Goal: Browse casually

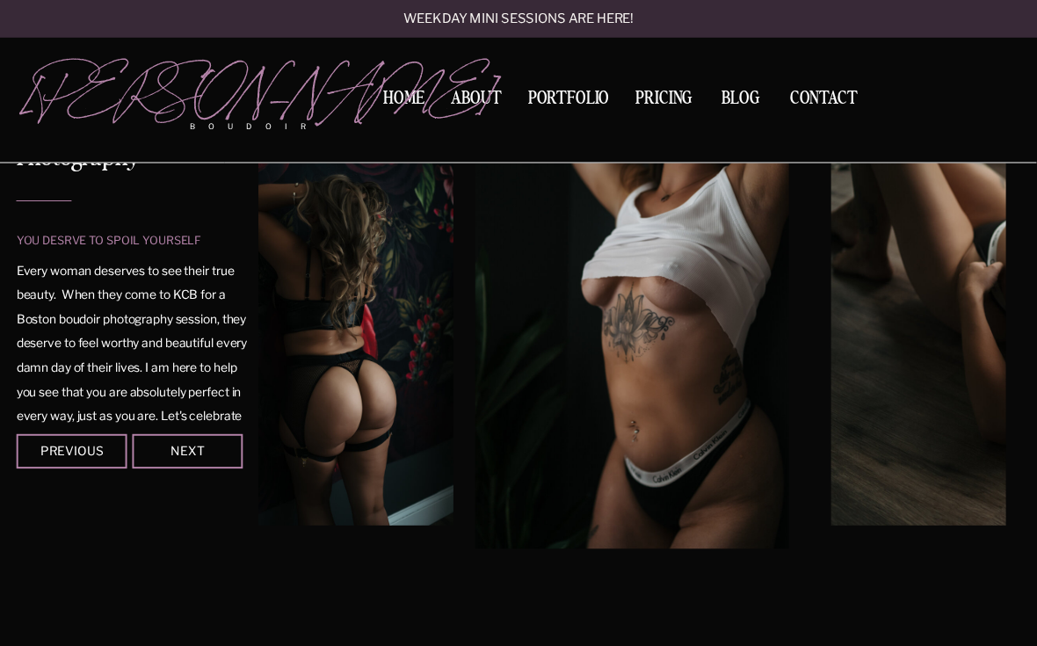
scroll to position [207, 0]
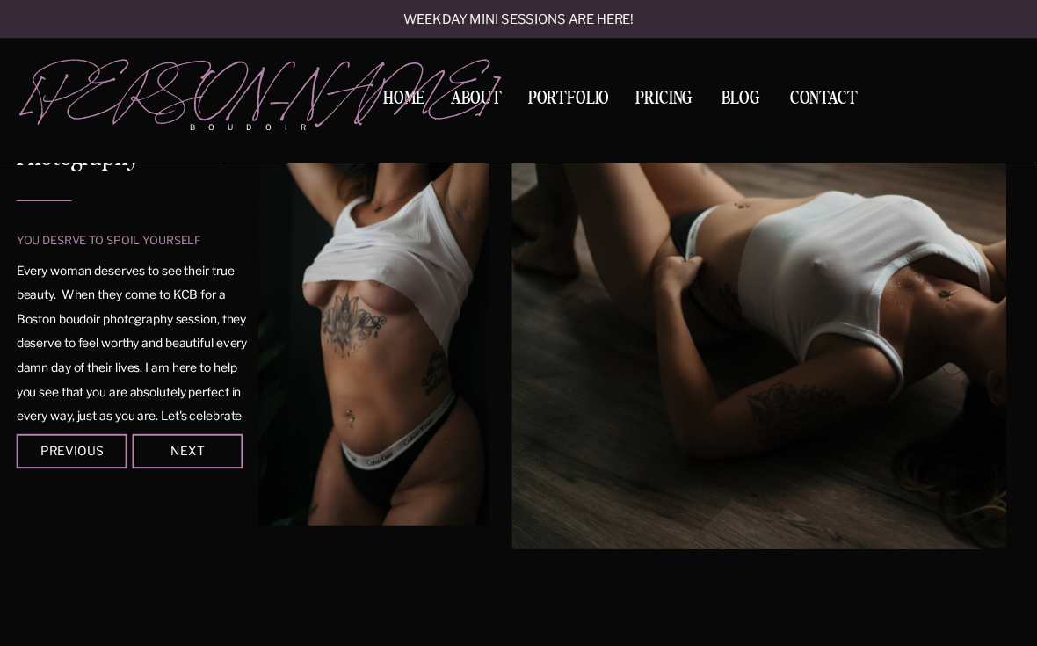
click at [202, 448] on div "Next" at bounding box center [187, 450] width 104 height 11
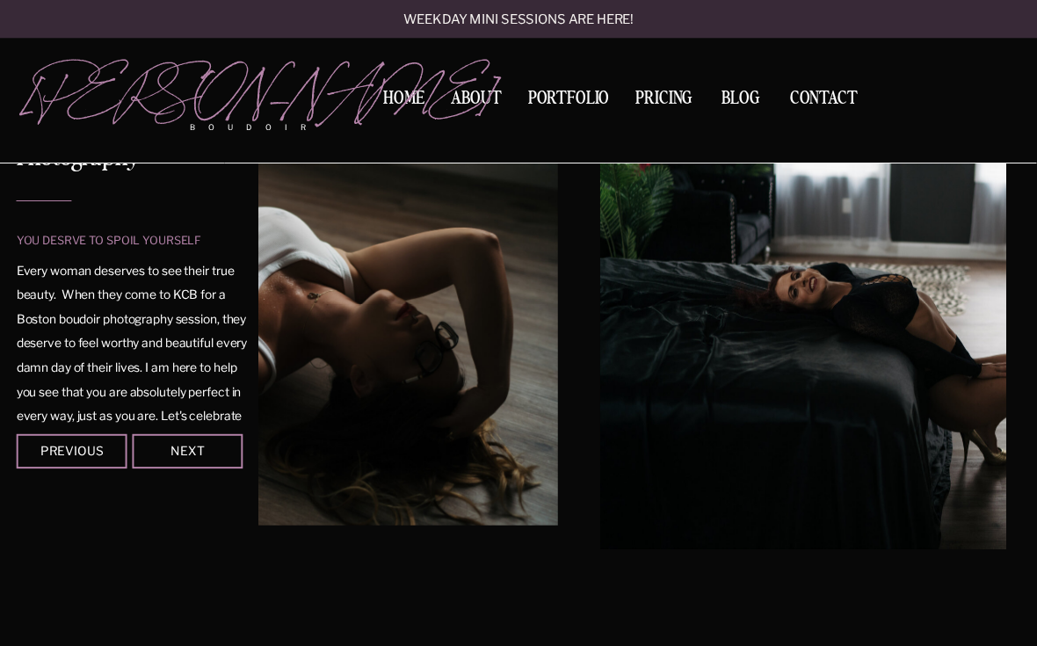
click at [210, 449] on div "Next" at bounding box center [187, 450] width 104 height 11
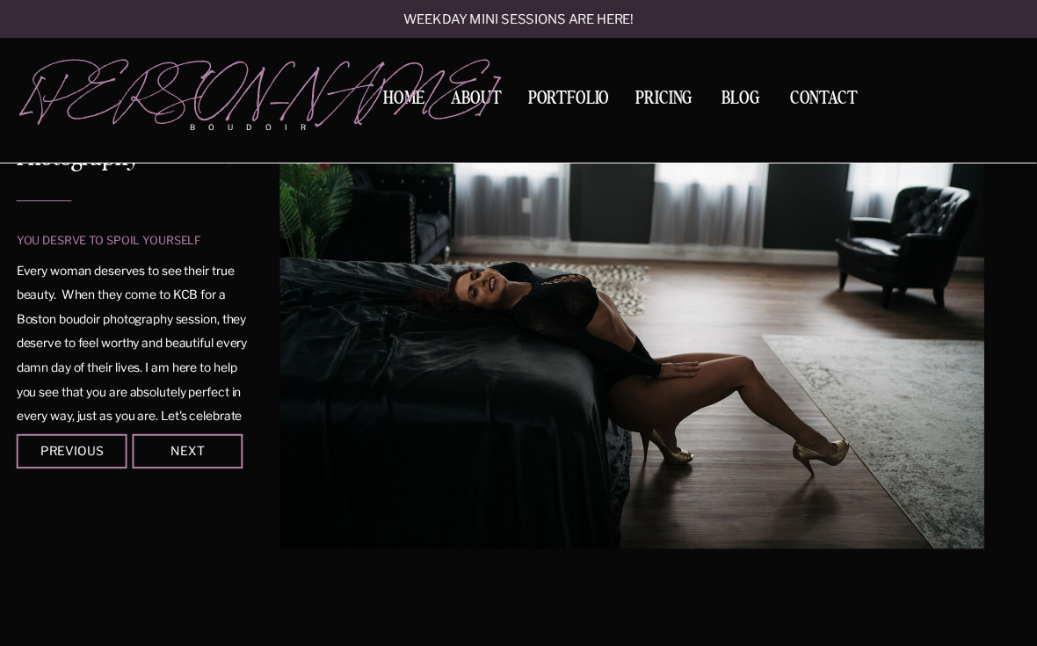
click at [293, 429] on img at bounding box center [631, 314] width 705 height 470
click at [214, 458] on div at bounding box center [187, 451] width 111 height 34
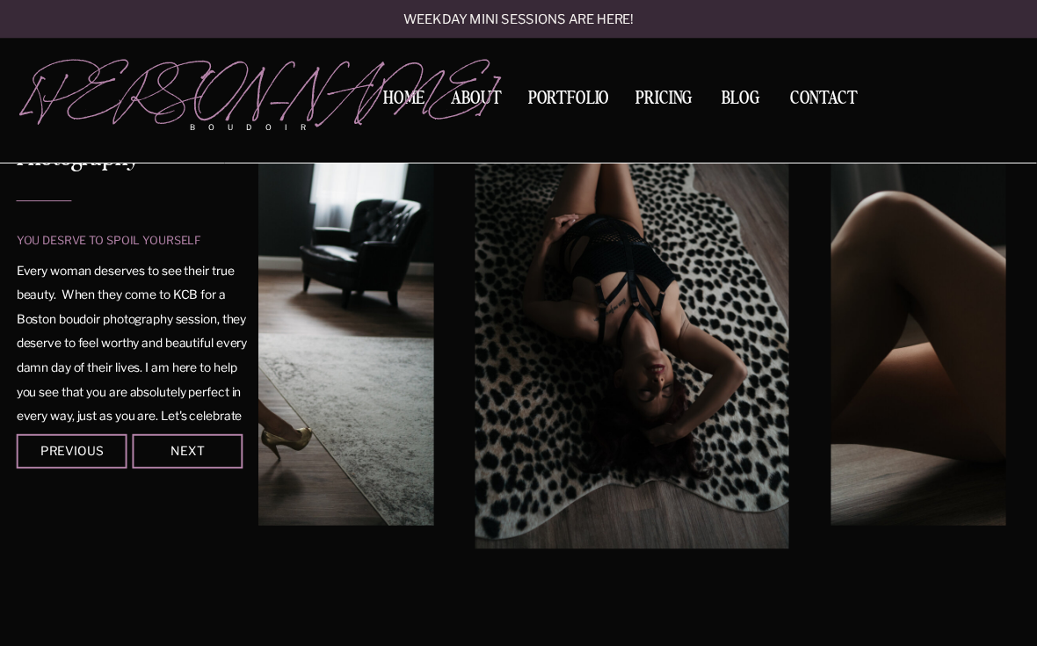
click at [222, 445] on div "Next" at bounding box center [187, 450] width 104 height 11
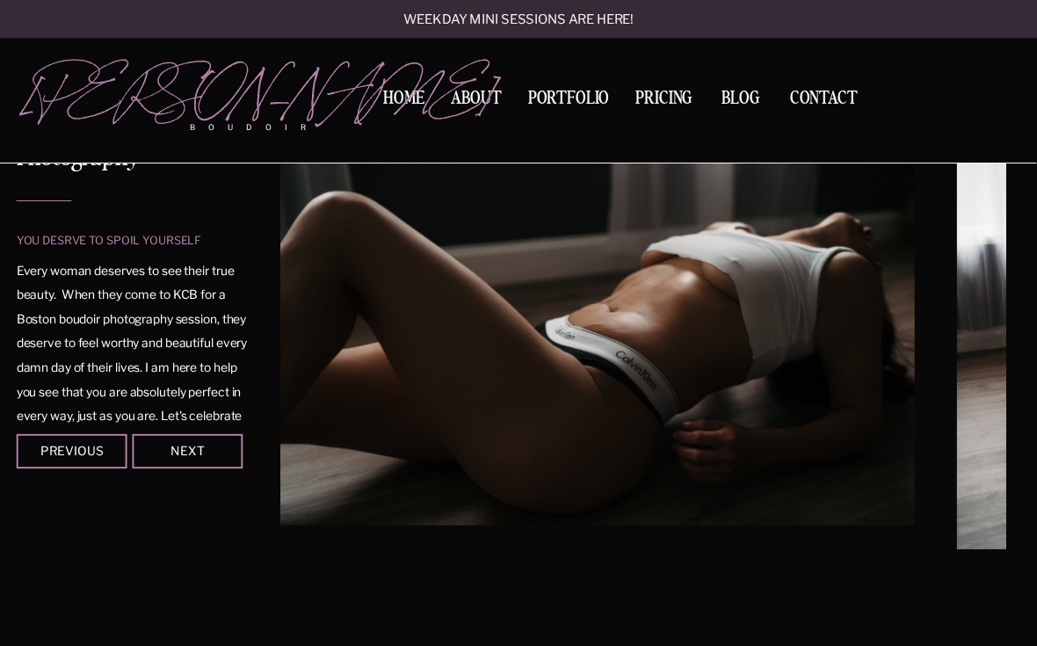
click at [212, 456] on div at bounding box center [187, 451] width 111 height 34
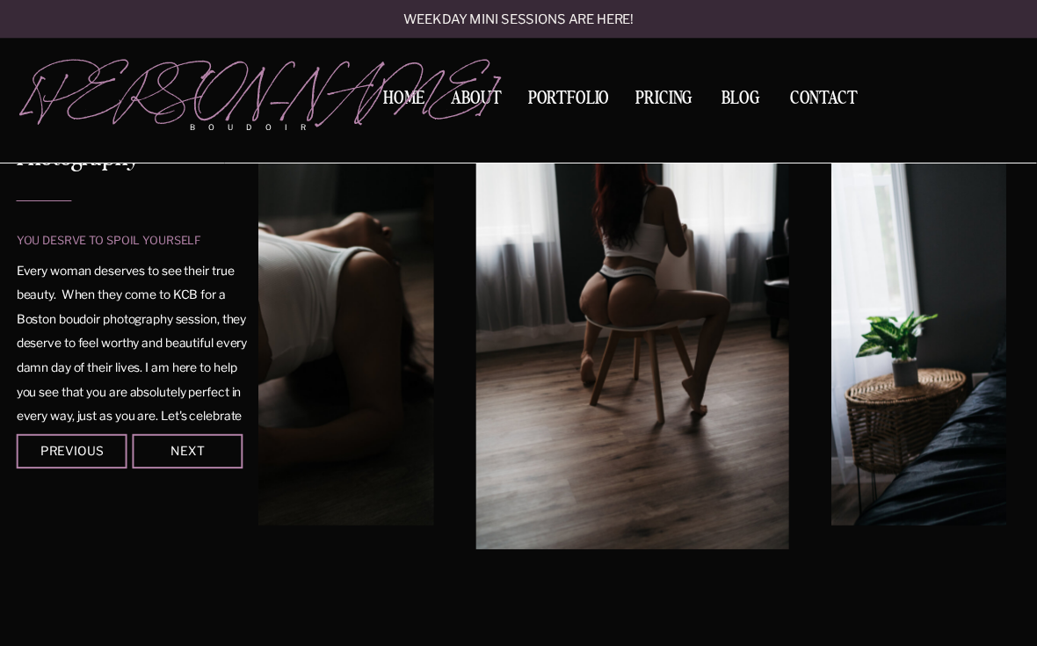
click at [215, 452] on div "Next" at bounding box center [187, 450] width 104 height 11
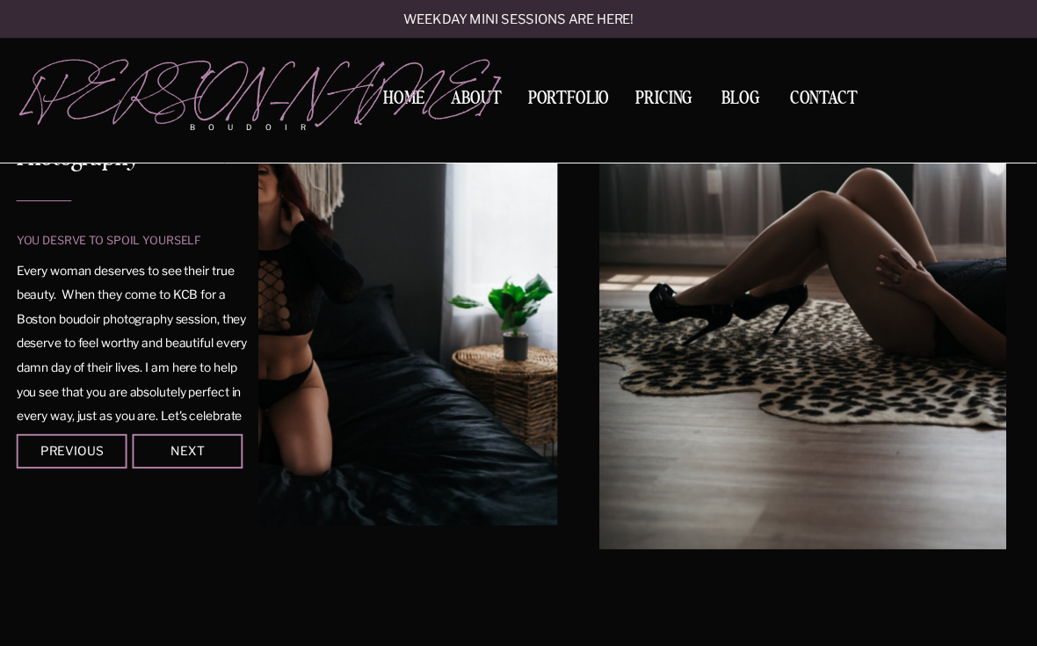
click at [213, 459] on div at bounding box center [187, 451] width 111 height 34
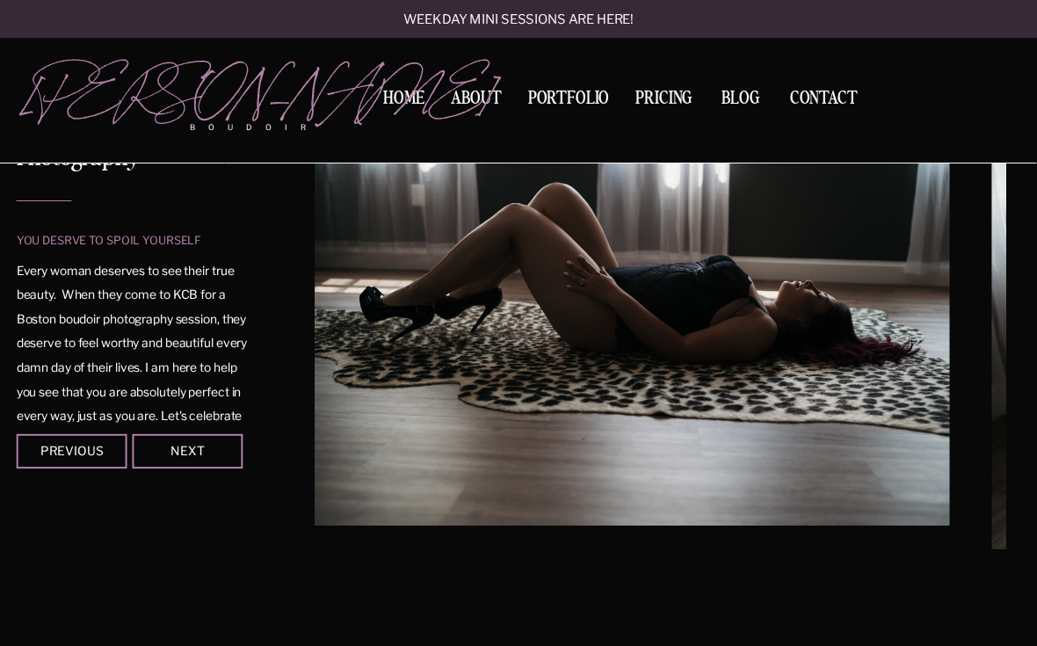
click at [218, 466] on div at bounding box center [187, 451] width 111 height 34
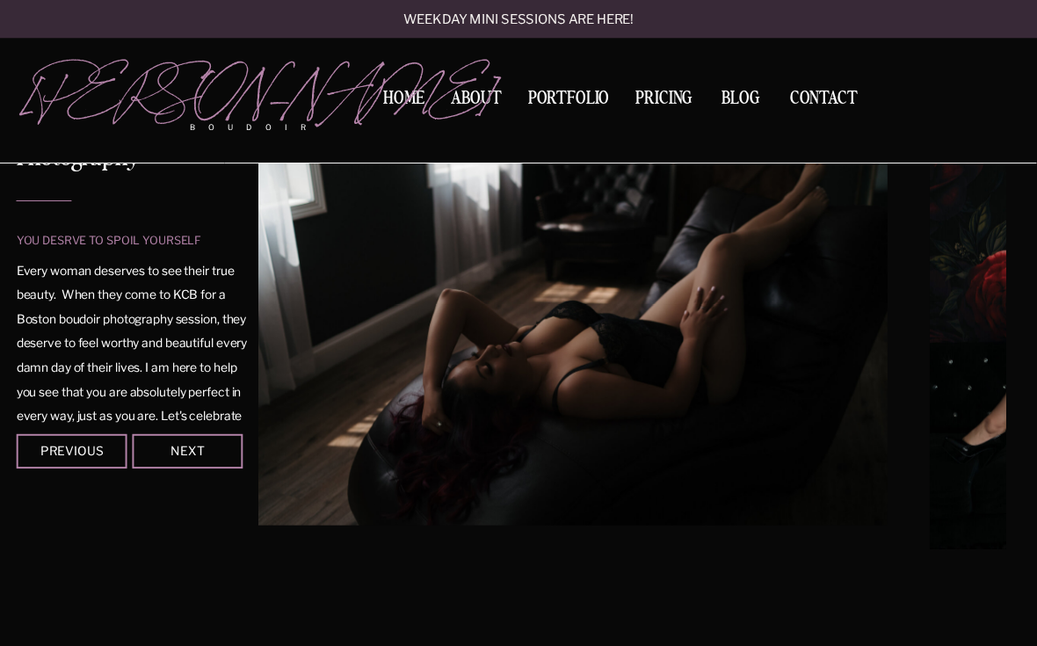
click at [223, 463] on div at bounding box center [187, 451] width 111 height 34
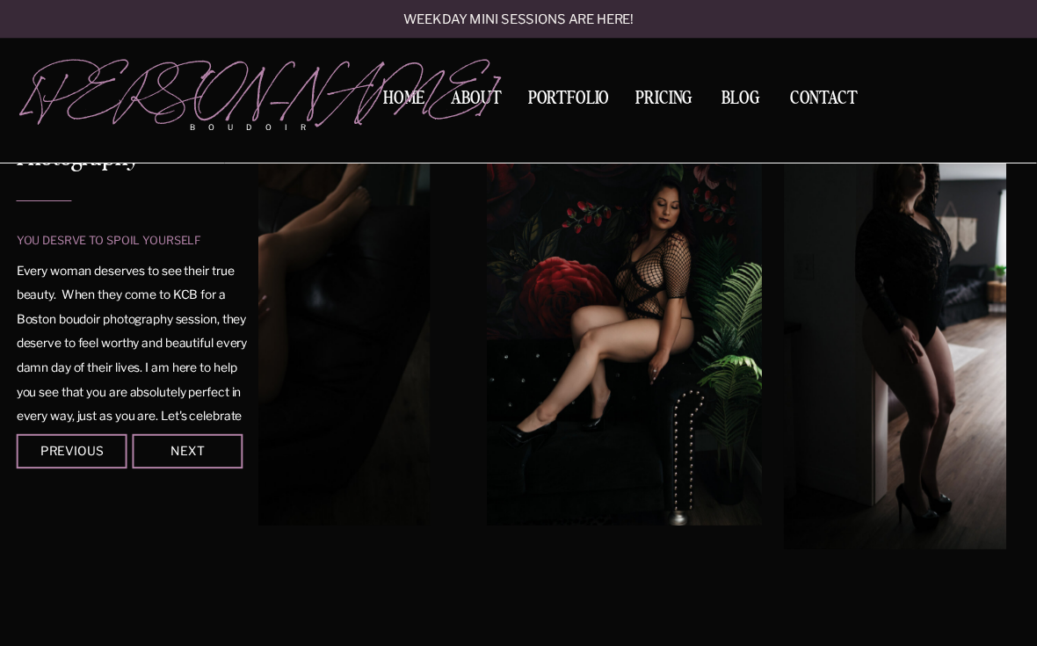
click at [238, 459] on div at bounding box center [187, 451] width 111 height 34
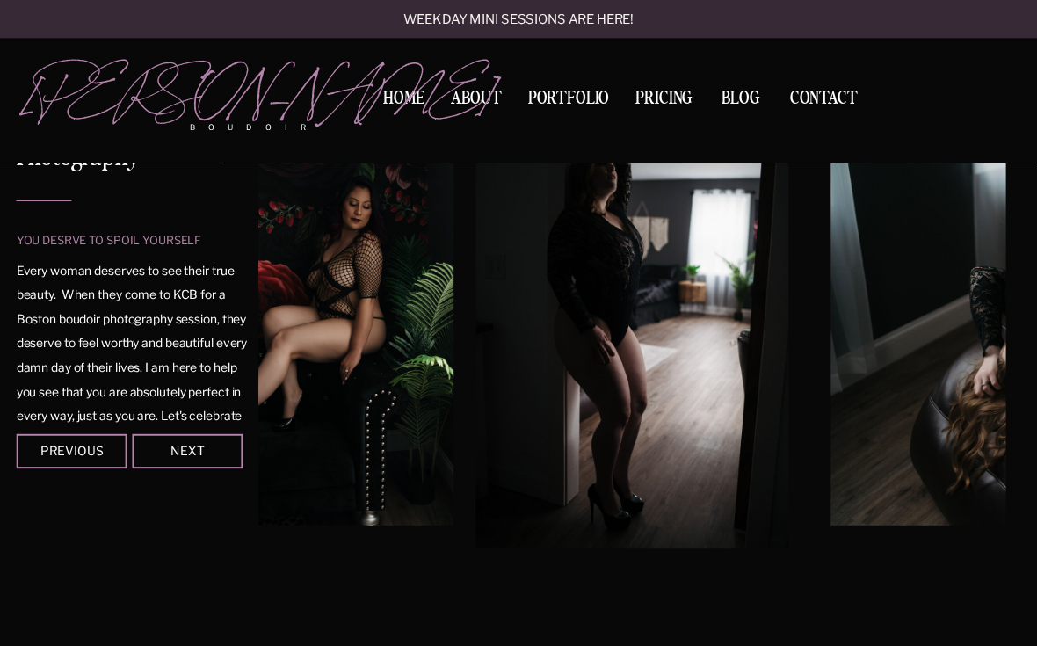
click at [214, 468] on div at bounding box center [187, 451] width 111 height 34
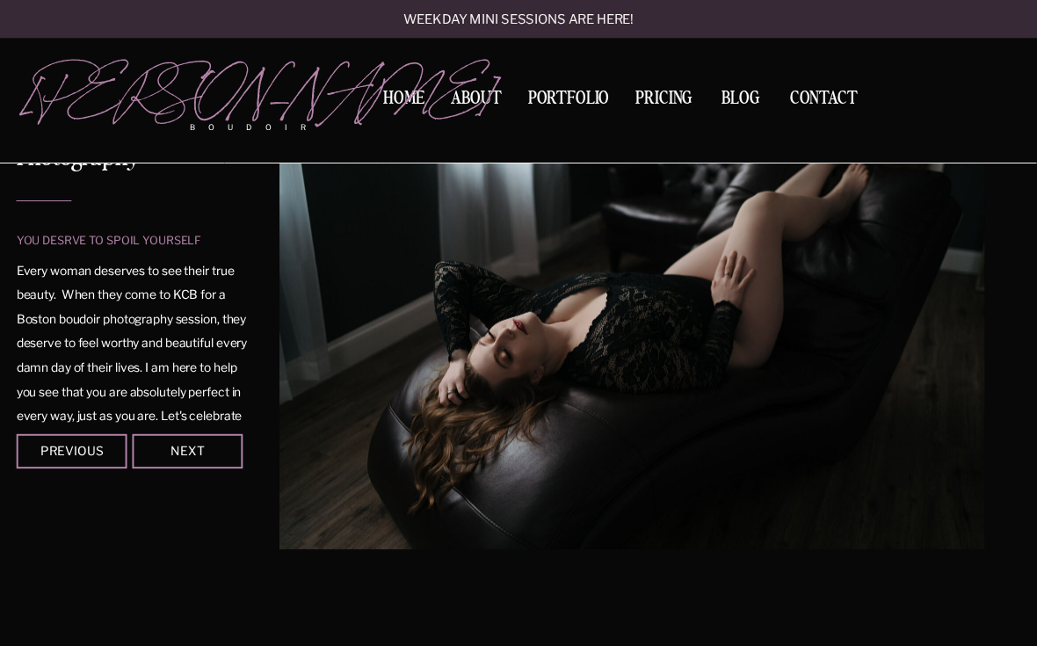
click at [221, 466] on div at bounding box center [187, 451] width 111 height 34
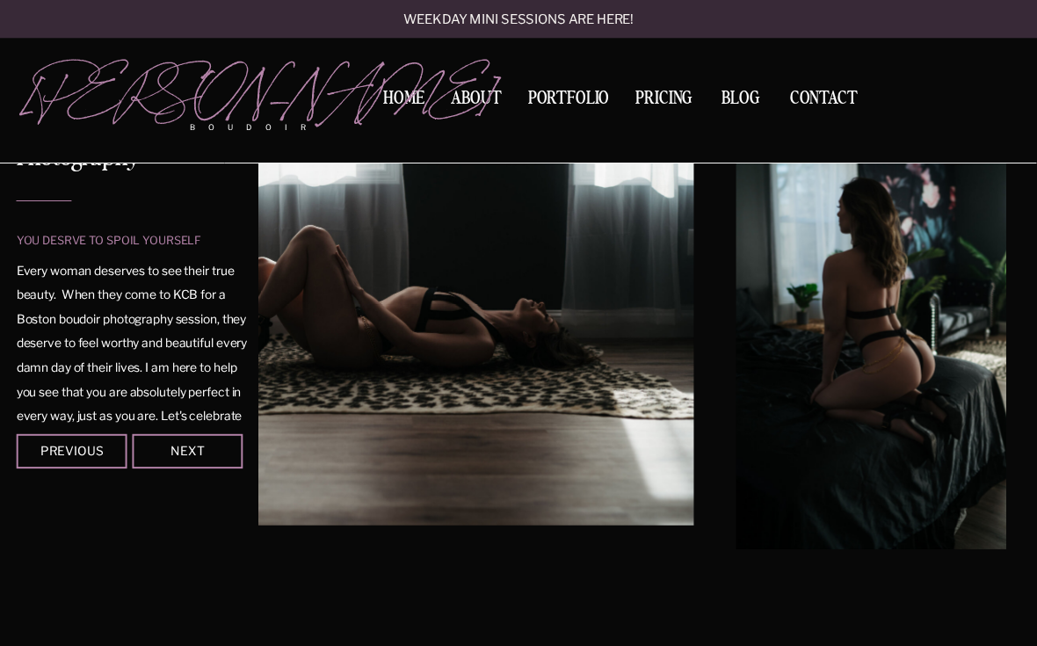
click at [230, 459] on div at bounding box center [187, 451] width 111 height 34
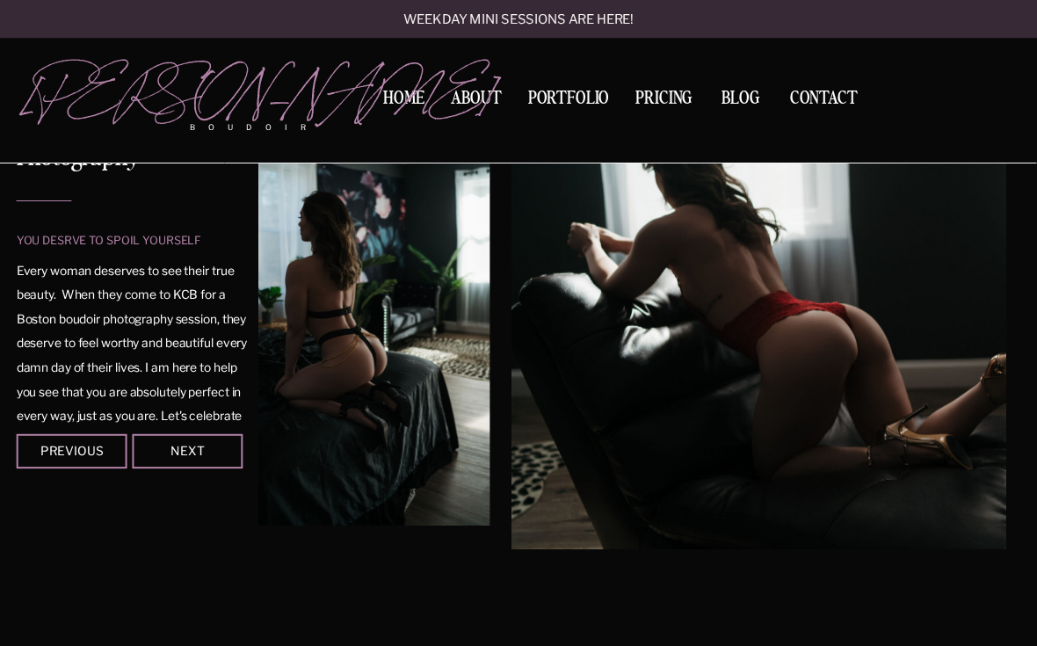
click at [235, 458] on div at bounding box center [187, 451] width 111 height 34
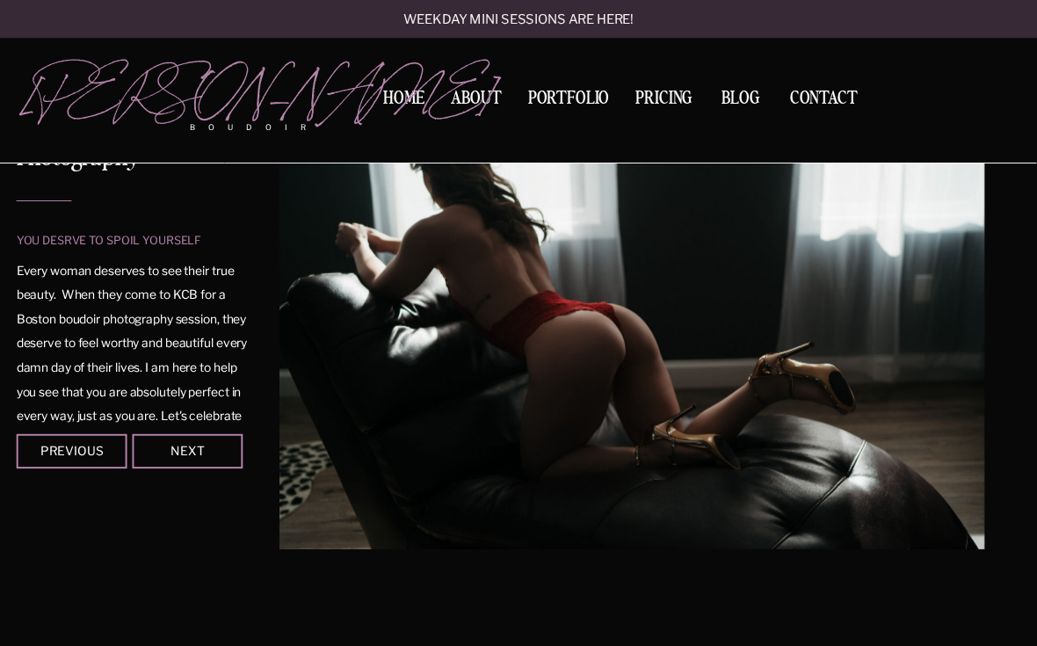
click at [237, 459] on div at bounding box center [187, 451] width 111 height 34
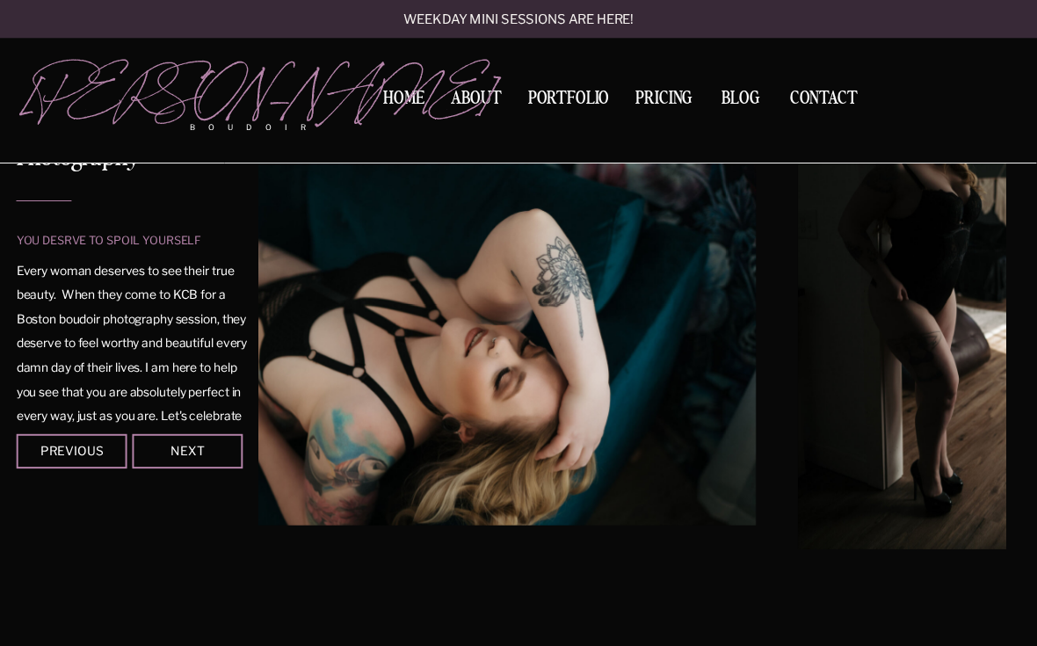
click at [242, 456] on div at bounding box center [187, 451] width 111 height 34
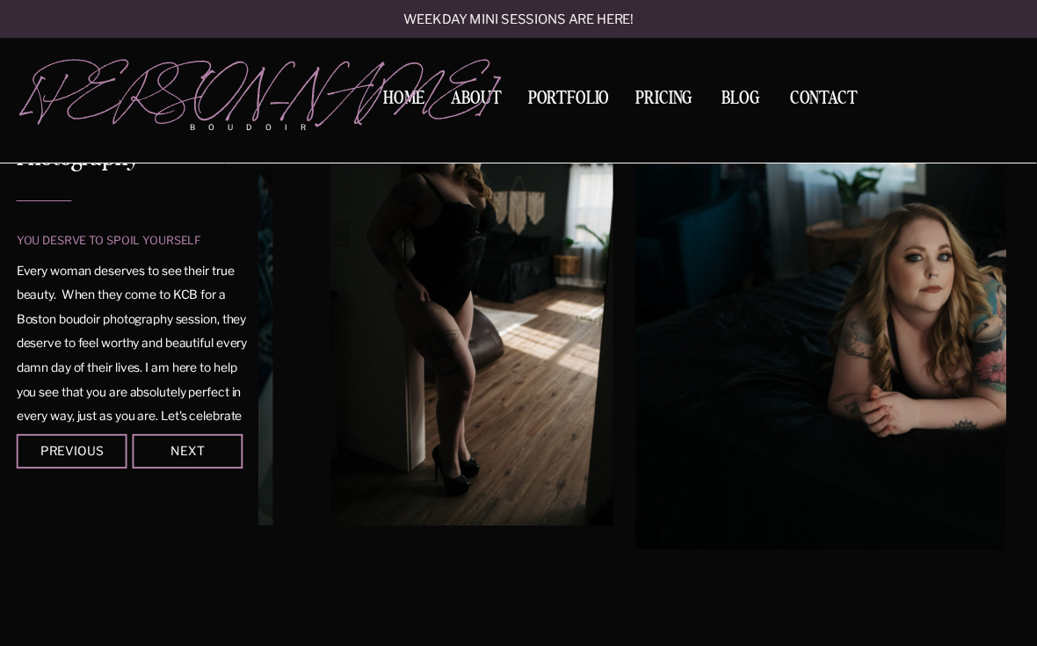
click at [218, 465] on div at bounding box center [187, 451] width 111 height 34
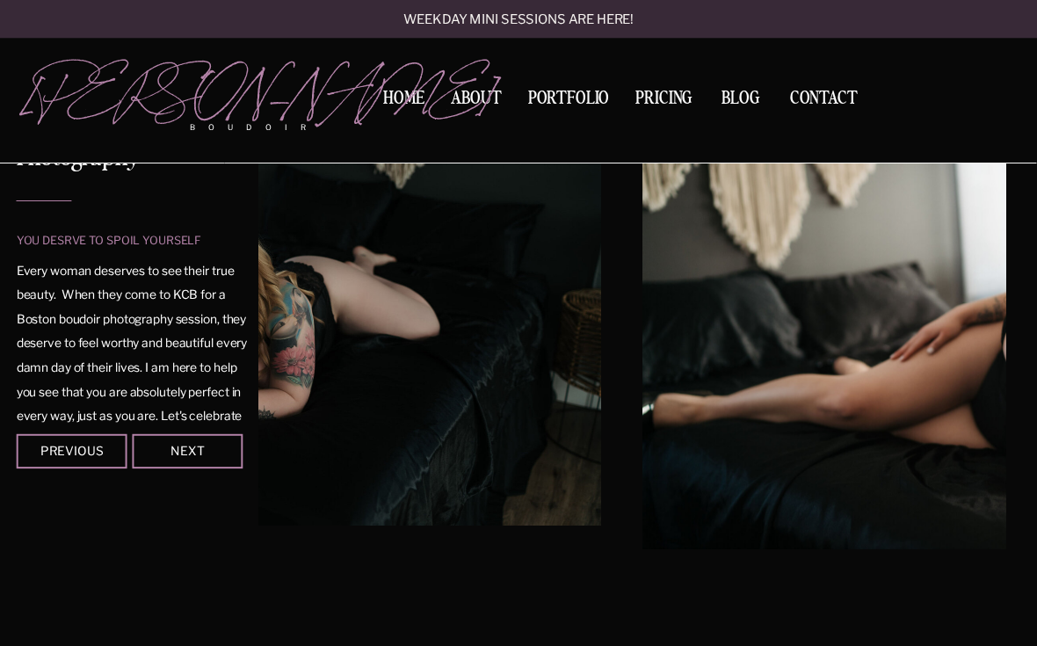
click at [221, 462] on div at bounding box center [187, 451] width 111 height 34
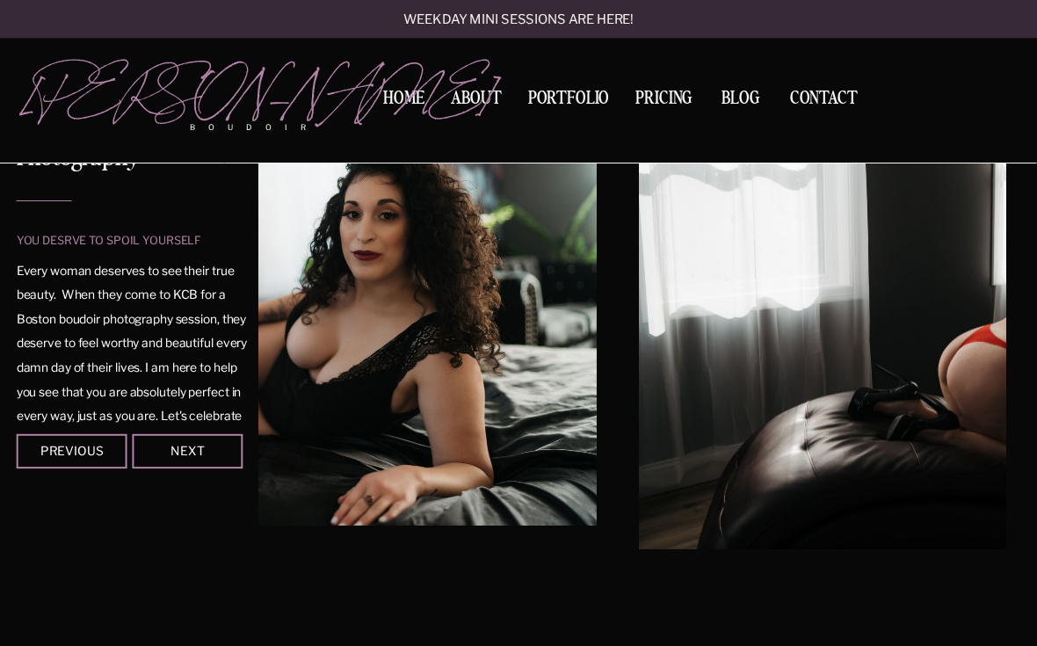
click at [224, 463] on div at bounding box center [187, 451] width 111 height 34
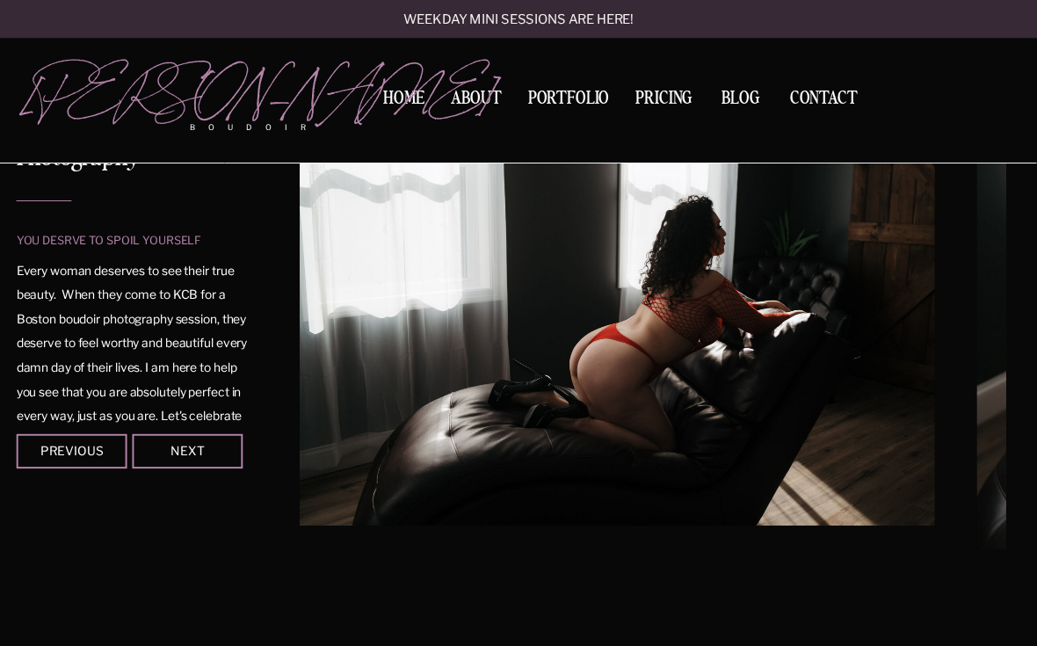
click at [226, 464] on div at bounding box center [187, 451] width 111 height 34
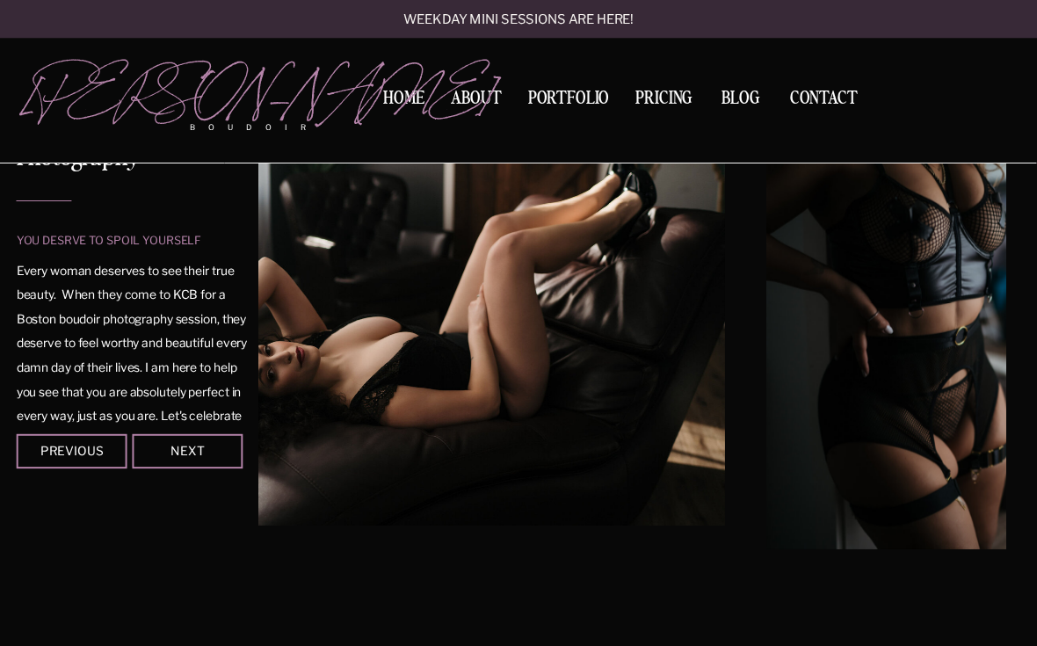
click at [225, 466] on div at bounding box center [187, 451] width 111 height 34
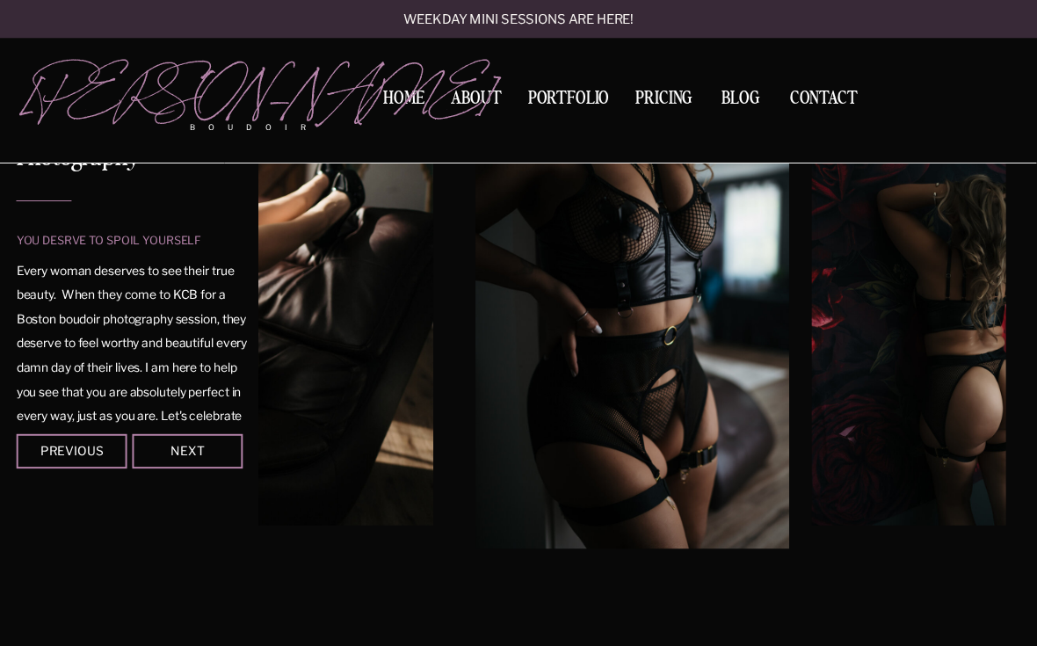
click at [751, 100] on nav "BLOG" at bounding box center [740, 98] width 54 height 16
